Goal: Transaction & Acquisition: Obtain resource

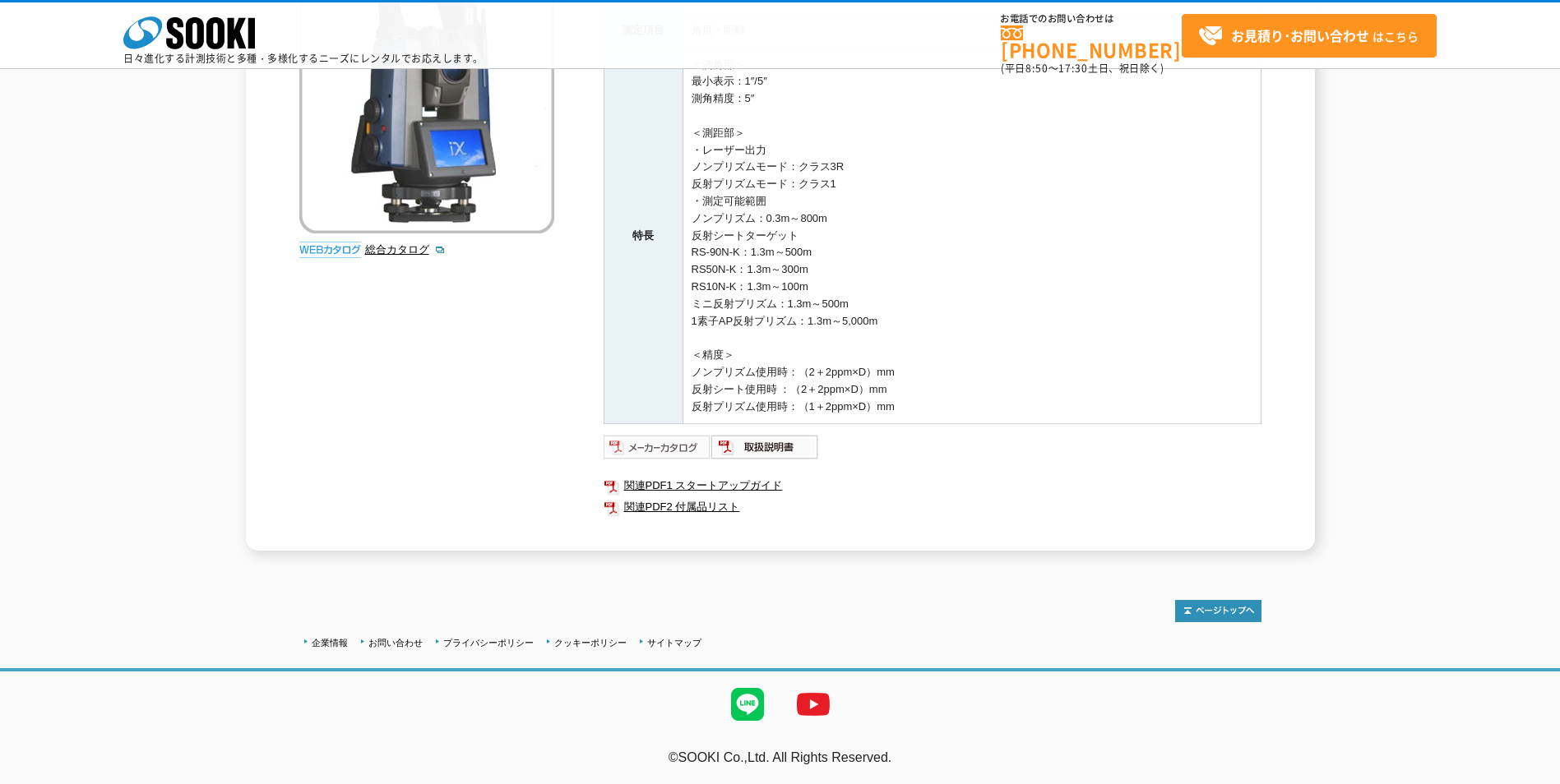
click at [645, 448] on img at bounding box center [658, 447] width 108 height 27
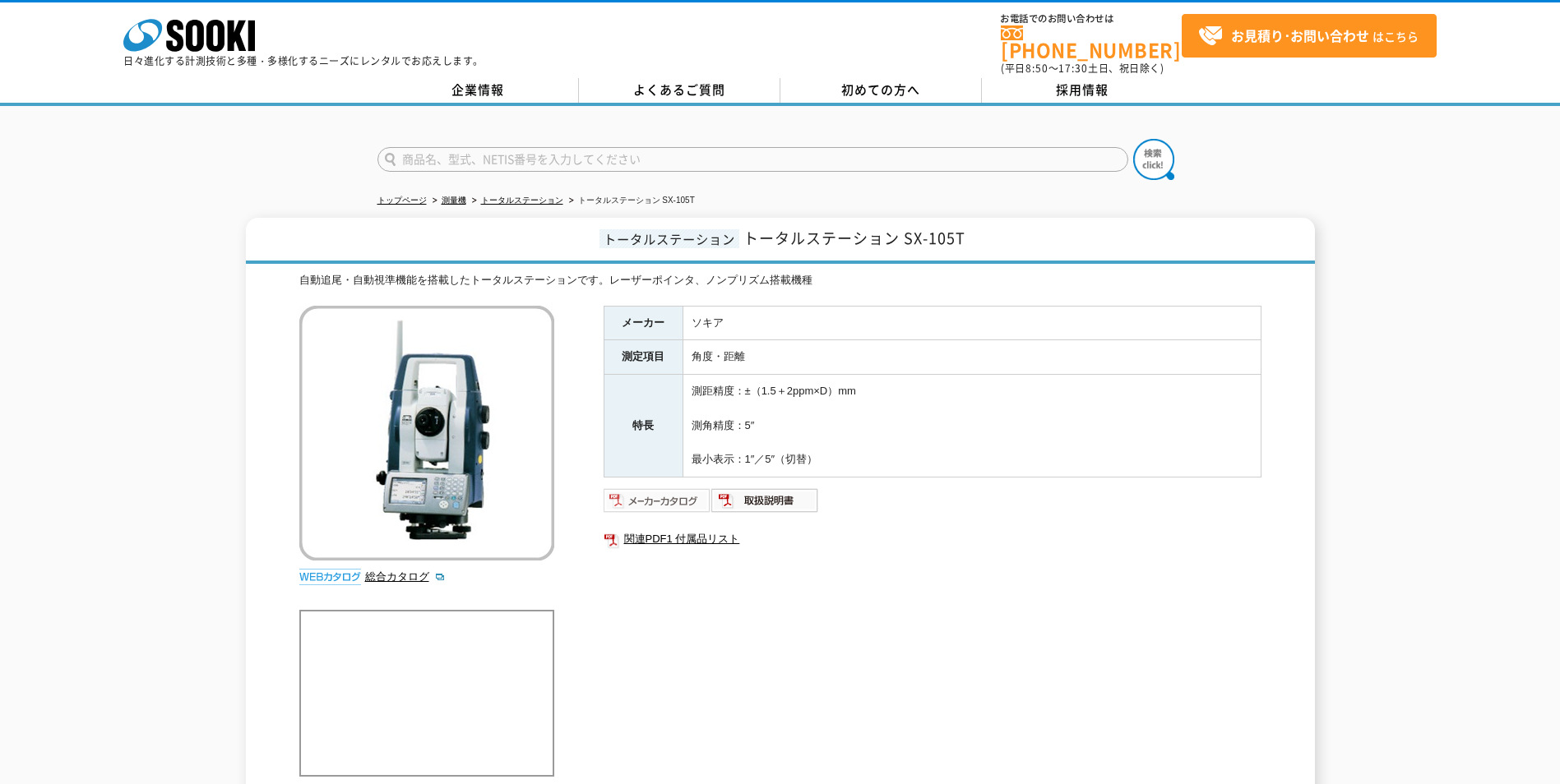
click at [641, 488] on img at bounding box center [658, 501] width 108 height 27
click at [431, 147] on input "text" at bounding box center [753, 159] width 751 height 25
type input "gt"
click at [1133, 139] on button at bounding box center [1154, 159] width 41 height 41
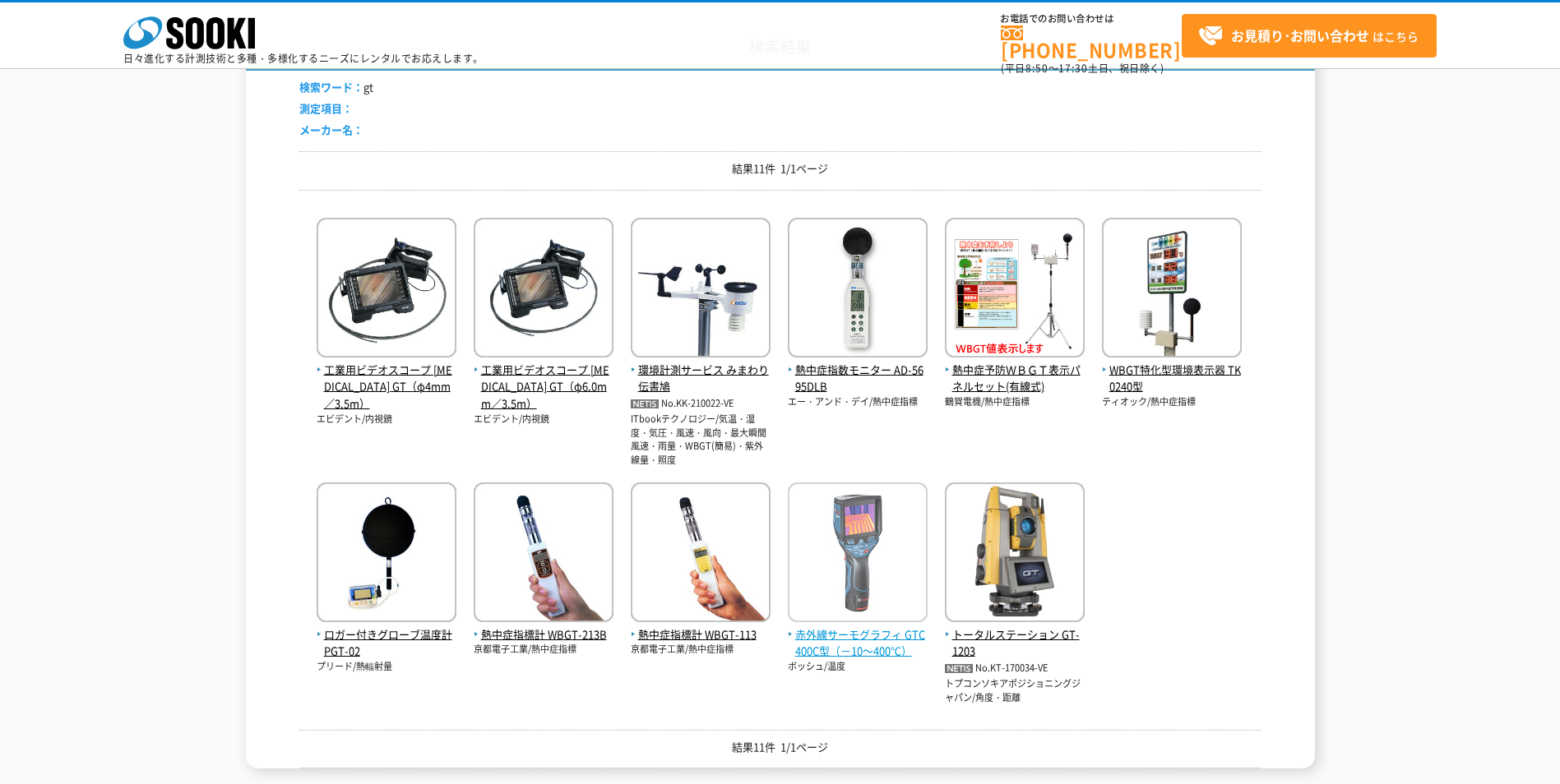
scroll to position [165, 0]
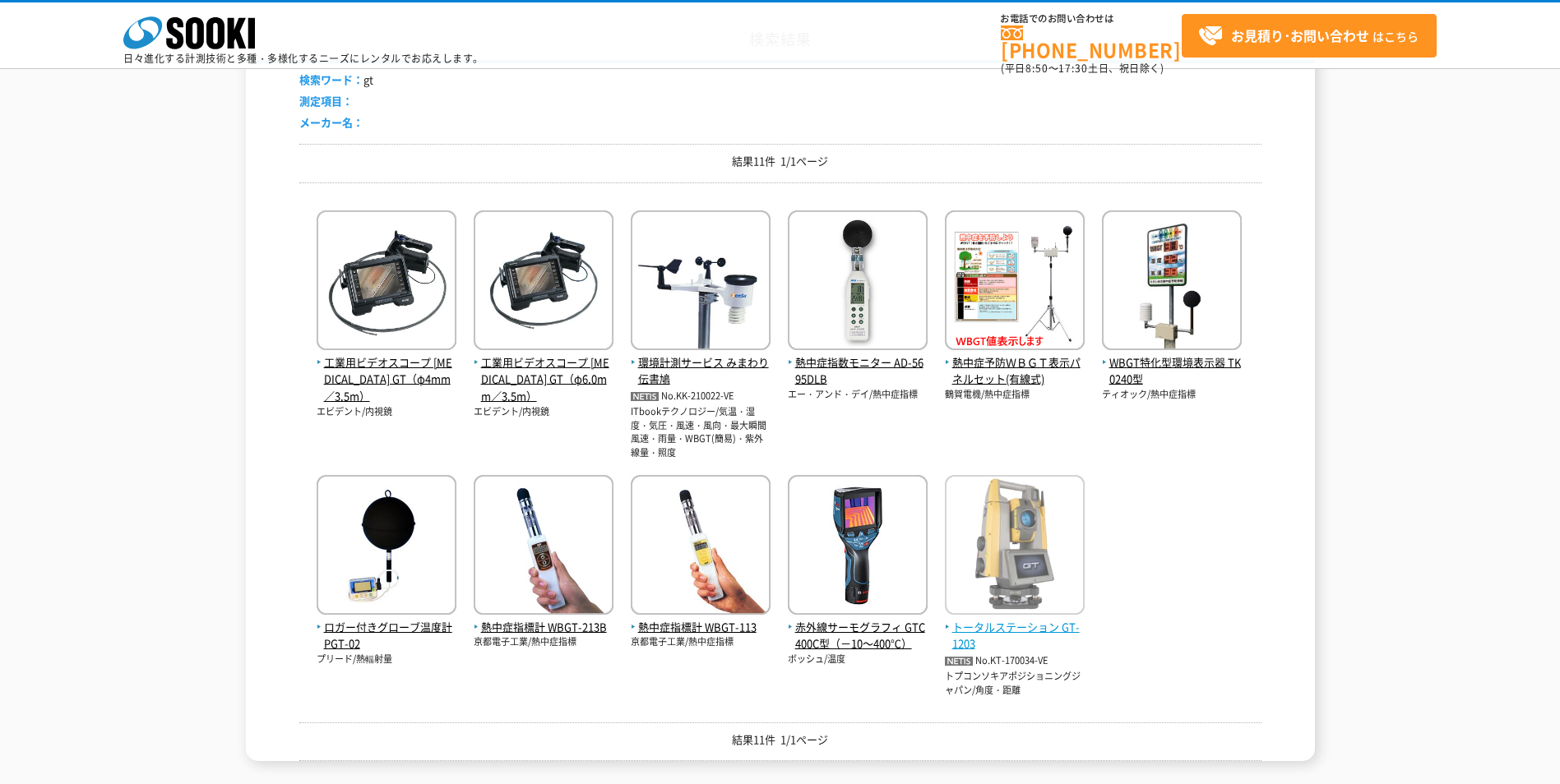
click at [1008, 628] on span "トータルステーション GT-1203" at bounding box center [1015, 635] width 140 height 35
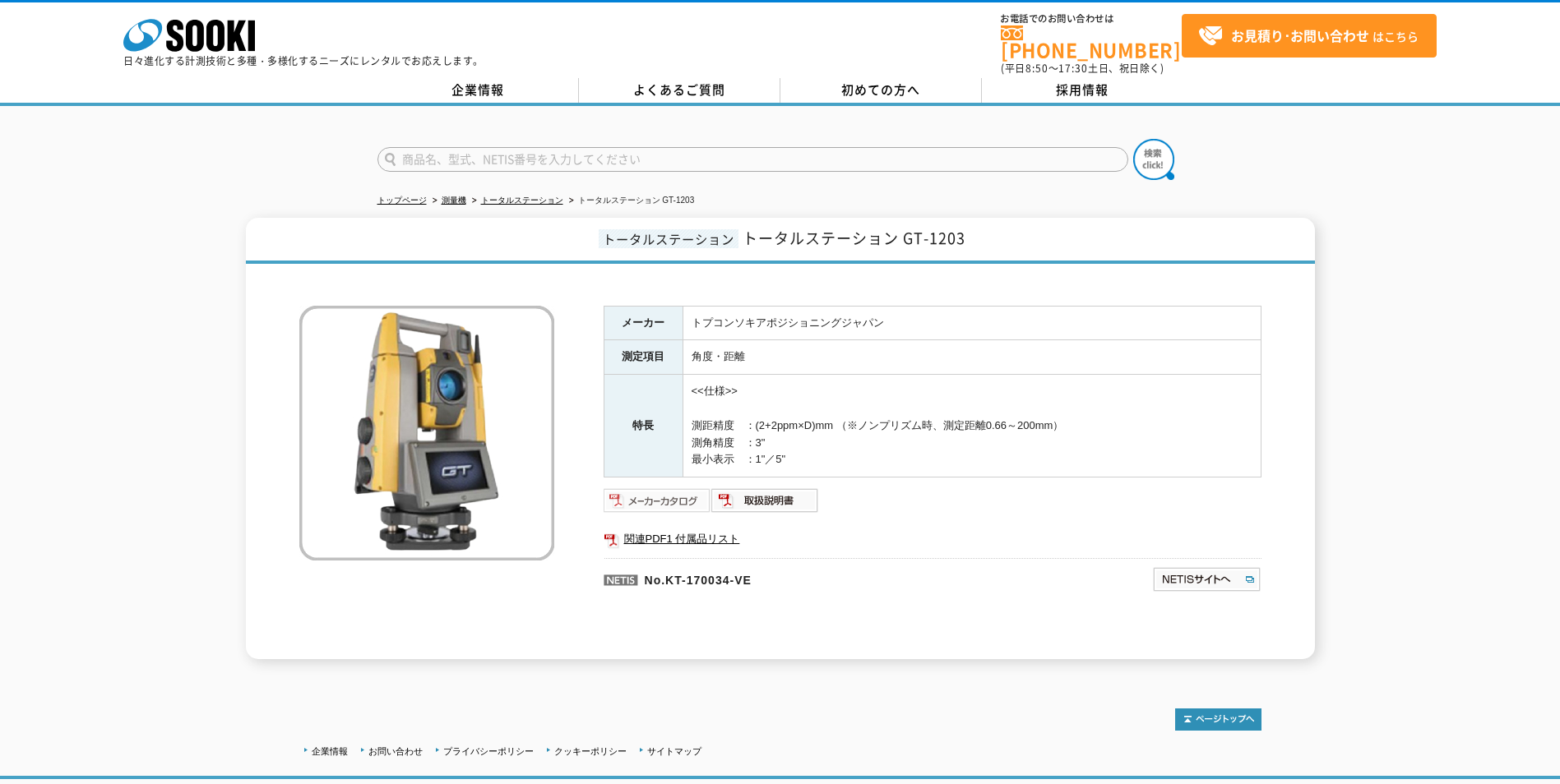
click at [651, 488] on img at bounding box center [658, 501] width 108 height 27
click at [650, 488] on img at bounding box center [658, 501] width 108 height 27
